Goal: Information Seeking & Learning: Find specific fact

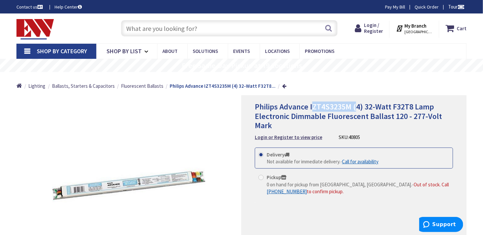
drag, startPoint x: 311, startPoint y: 107, endPoint x: 354, endPoint y: 108, distance: 43.1
click at [354, 108] on span "Philips Advance IZT4S3235M (4) 32-Watt F32T8 Lamp Electronic Dimmable Fluoresce…" at bounding box center [348, 116] width 187 height 29
drag, startPoint x: 354, startPoint y: 108, endPoint x: 350, endPoint y: 74, distance: 34.5
click at [350, 74] on div "Home Lighting Ballasts, Starters & Capacitors Fluorescent Ballasts Philips Adva…" at bounding box center [241, 83] width 483 height 23
drag, startPoint x: 310, startPoint y: 106, endPoint x: 350, endPoint y: 104, distance: 40.2
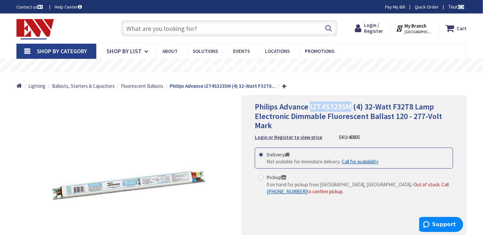
click at [350, 104] on span "Philips Advance IZT4S3235M (4) 32-Watt F32T8 Lamp Electronic Dimmable Fluoresce…" at bounding box center [348, 116] width 187 height 29
copy span "IZT4S3235M"
click at [408, 133] on div "Philips Advance IZT4S3235M (4) 32-Watt F32T8 Lamp Electronic Dimmable Fluoresce…" at bounding box center [354, 121] width 198 height 39
drag, startPoint x: 310, startPoint y: 105, endPoint x: 351, endPoint y: 104, distance: 40.5
click at [351, 104] on span "Philips Advance IZT4S3235M (4) 32-Watt F32T8 Lamp Electronic Dimmable Fluoresce…" at bounding box center [348, 116] width 187 height 29
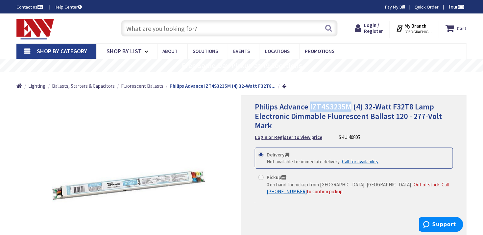
copy span "IZT4S3235M"
